Goal: Communication & Community: Answer question/provide support

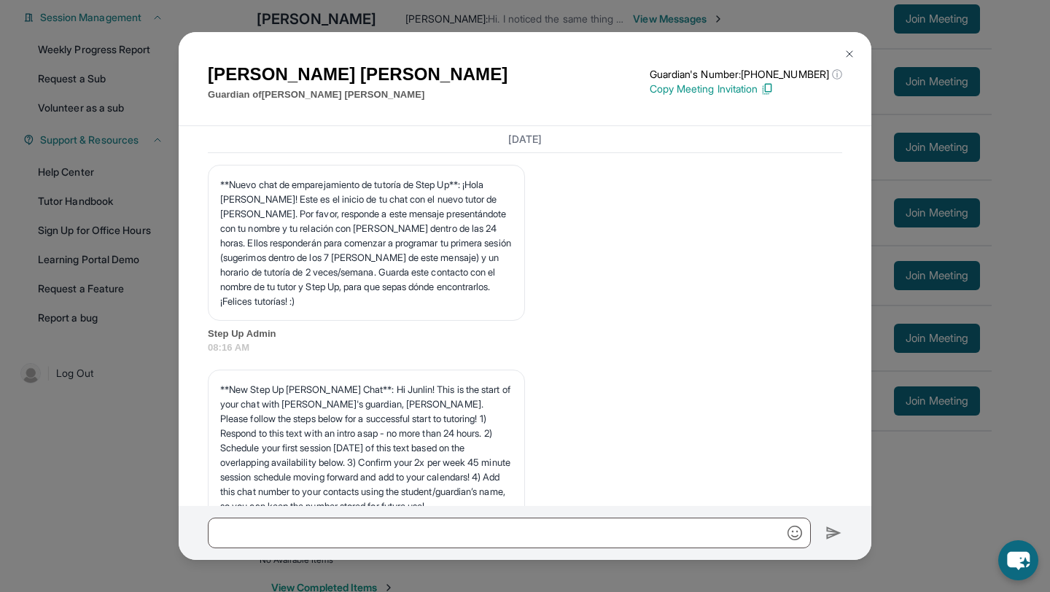
scroll to position [24062, 0]
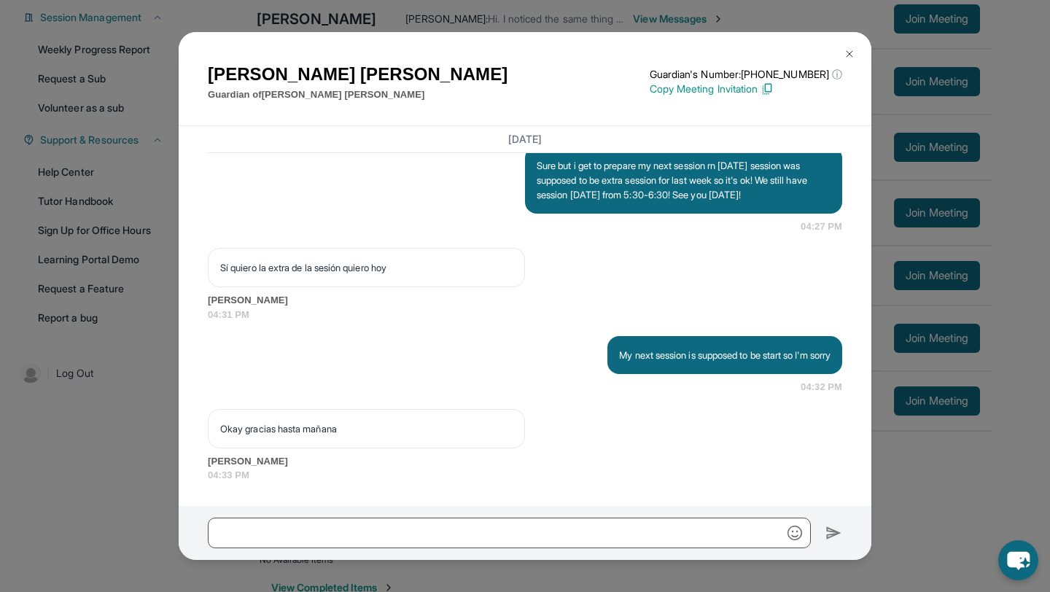
click at [846, 62] on button at bounding box center [849, 53] width 29 height 29
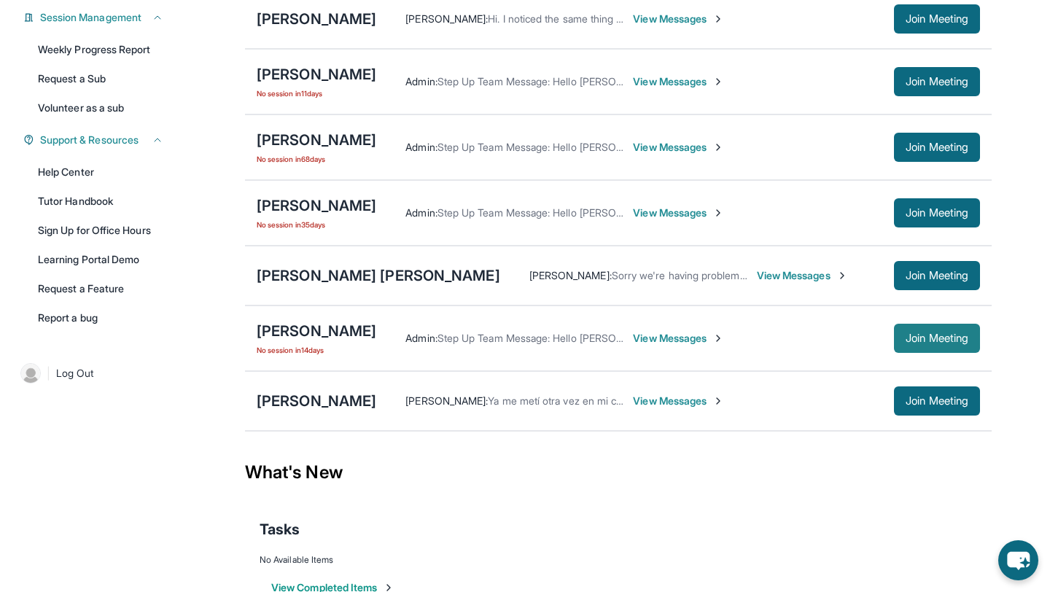
click at [906, 343] on span "Join Meeting" at bounding box center [937, 338] width 63 height 9
click at [653, 345] on span "View Messages" at bounding box center [678, 338] width 91 height 15
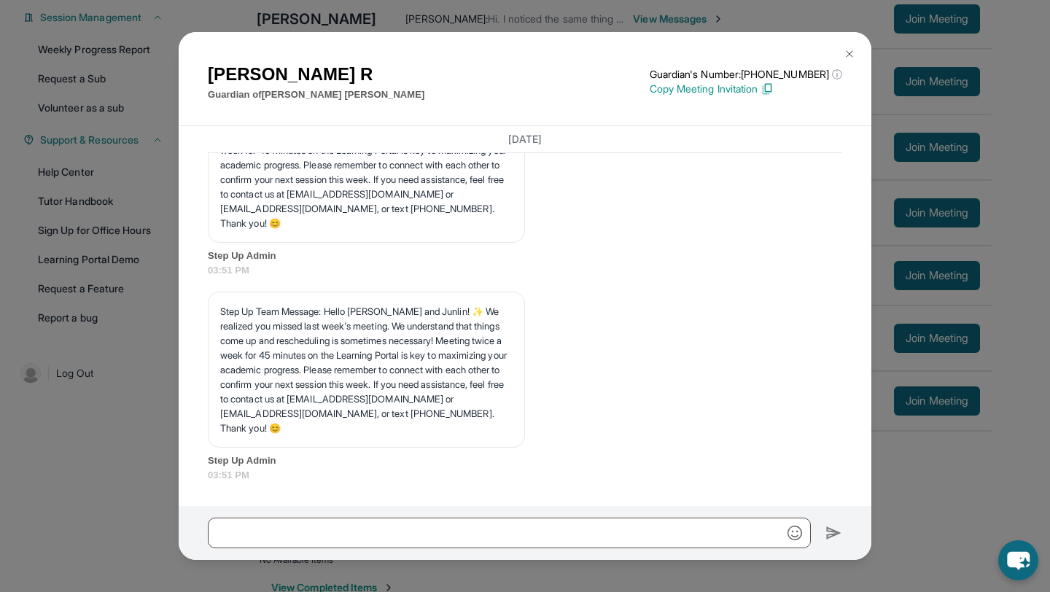
scroll to position [17907, 0]
drag, startPoint x: 660, startPoint y: 351, endPoint x: 873, endPoint y: 365, distance: 213.4
click at [874, 365] on div "[PERSON_NAME] Guardian of [PERSON_NAME] Guardian's Number: [PHONE_NUMBER] ⓘ Thi…" at bounding box center [525, 296] width 1050 height 592
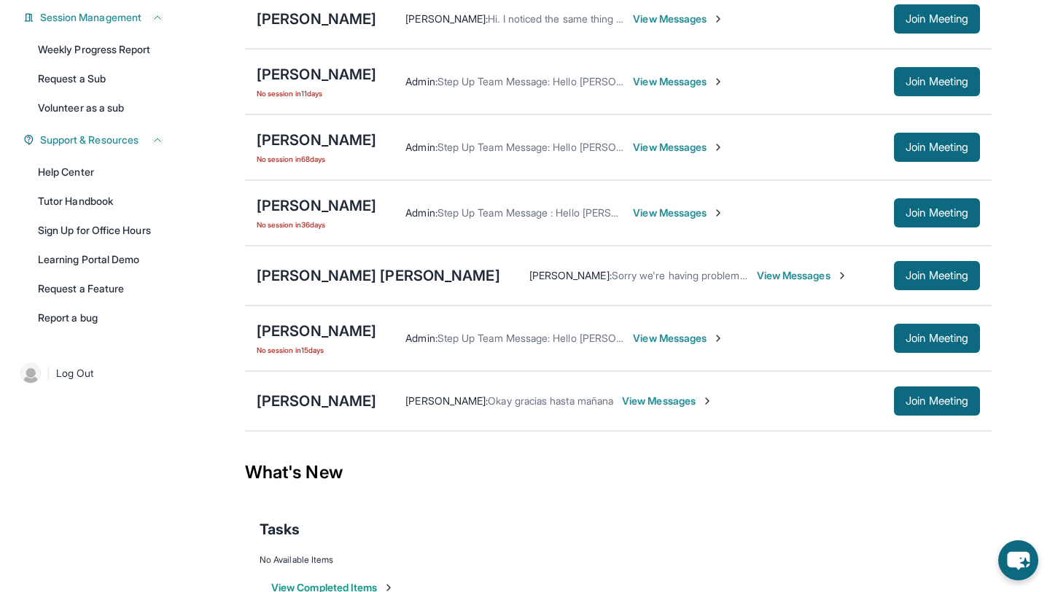
click at [643, 346] on span "View Messages" at bounding box center [678, 338] width 91 height 15
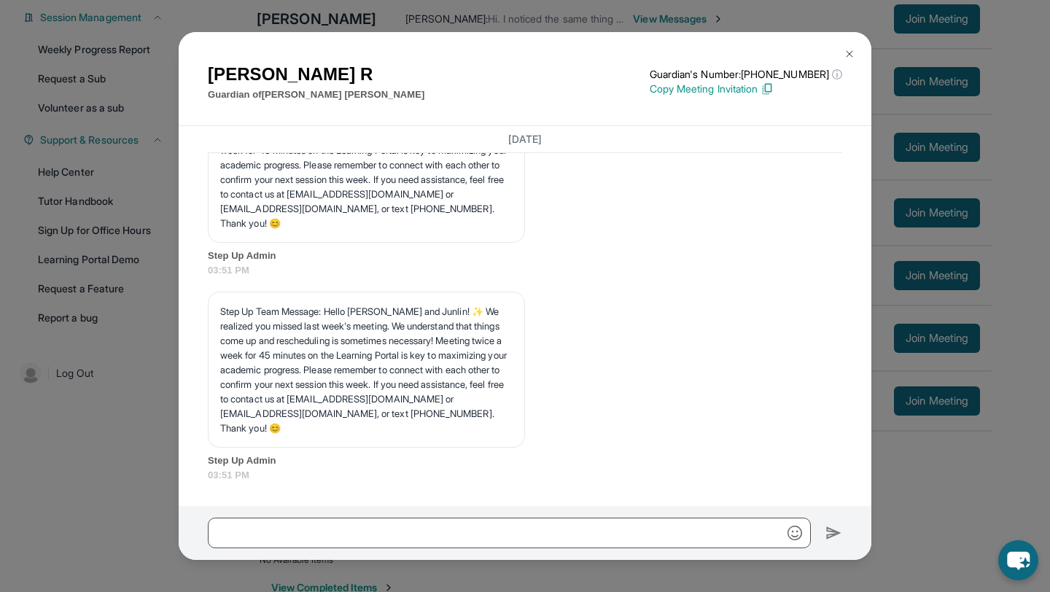
scroll to position [17946, 0]
drag, startPoint x: 658, startPoint y: 311, endPoint x: 840, endPoint y: 314, distance: 181.6
copy p "Hi,[PERSON_NAME]! Will you be able to join [DATE]!"
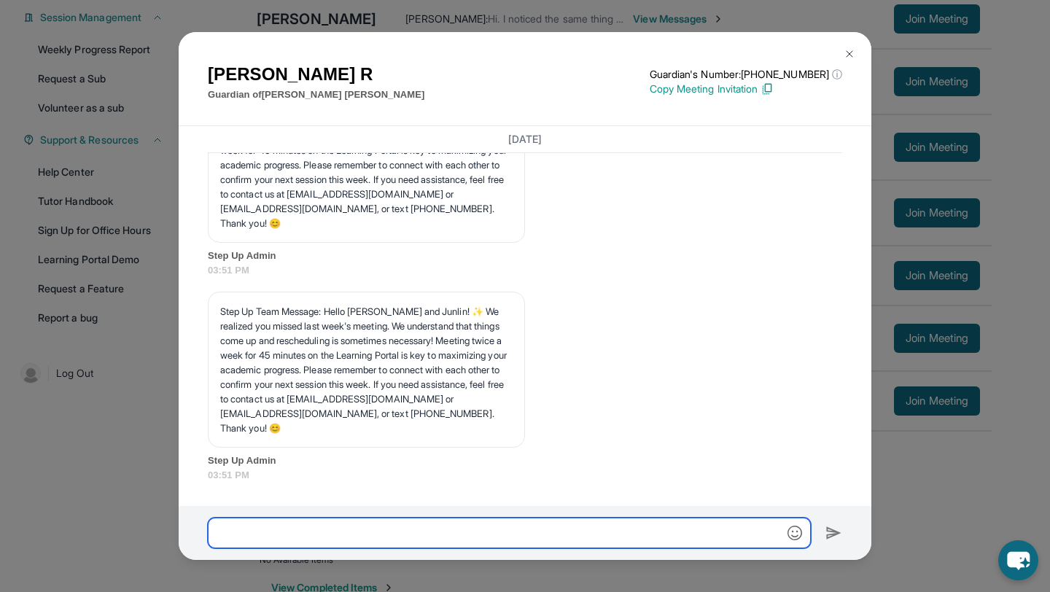
click at [459, 535] on input "text" at bounding box center [509, 533] width 603 height 31
paste input "**********"
type input "**********"
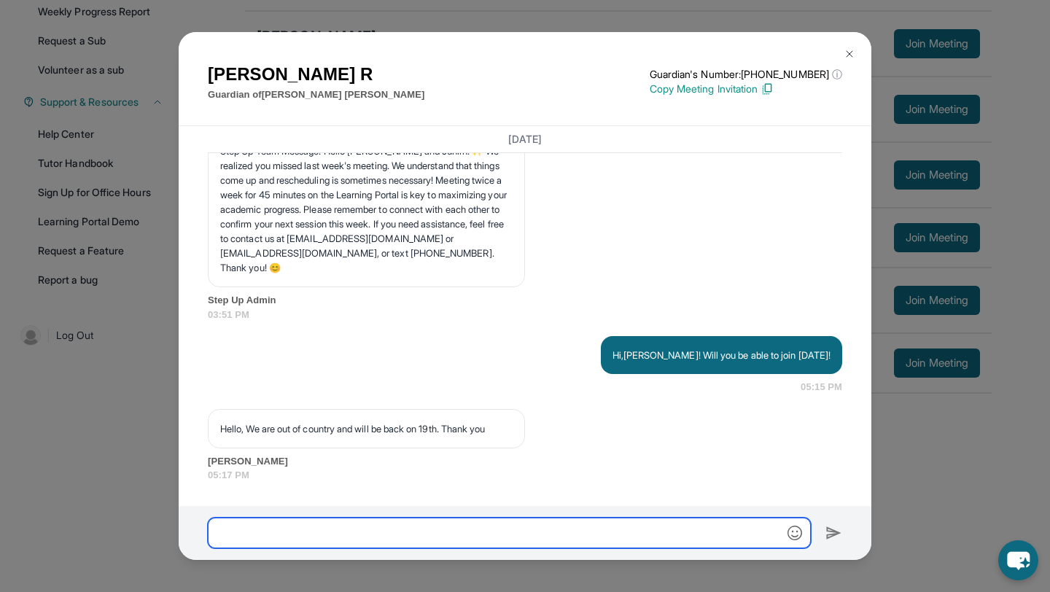
scroll to position [18460, 0]
type input "**********"
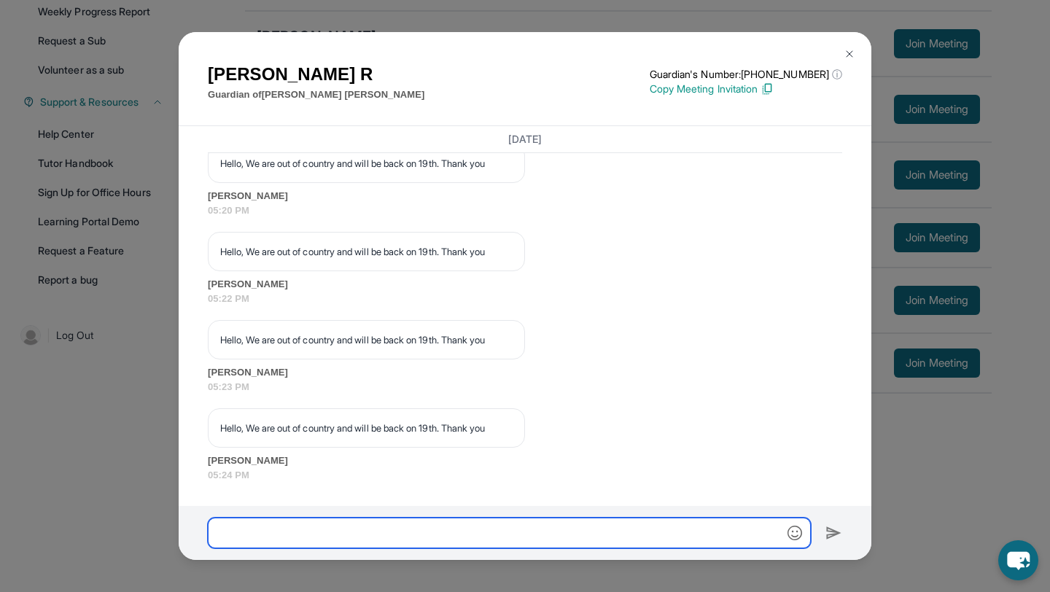
scroll to position [19063, 0]
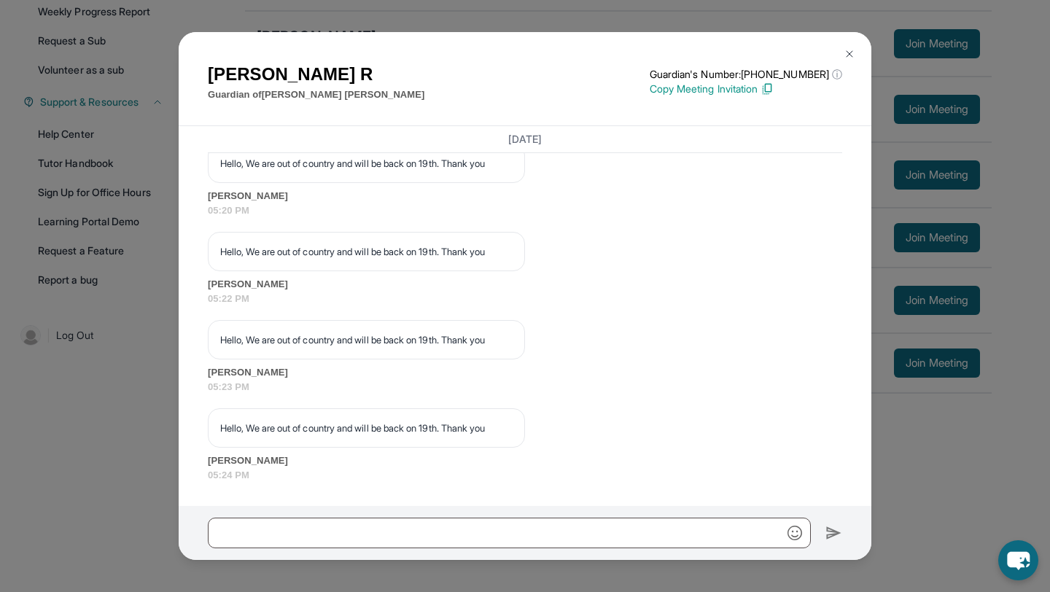
click at [849, 54] on img at bounding box center [850, 54] width 12 height 12
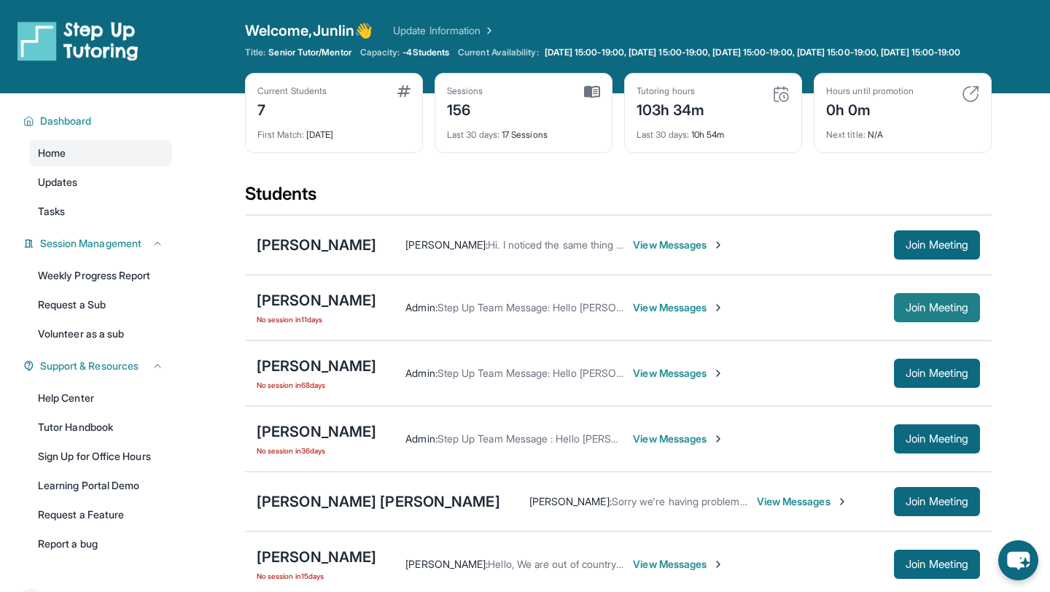
click at [894, 316] on button "Join Meeting" at bounding box center [937, 307] width 86 height 29
